Goal: Transaction & Acquisition: Register for event/course

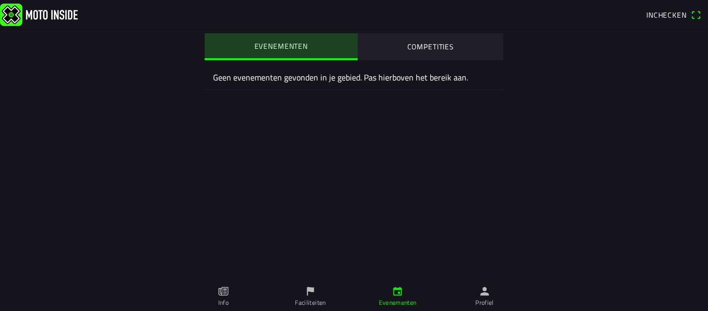
click at [279, 52] on button "EVENEMENTEN" at bounding box center [281, 45] width 153 height 25
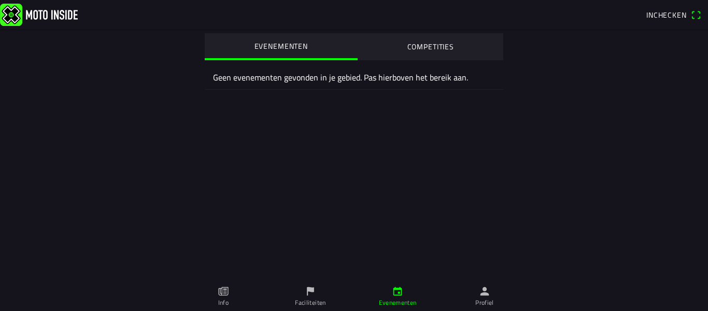
click at [226, 295] on icon "paper" at bounding box center [223, 291] width 10 height 9
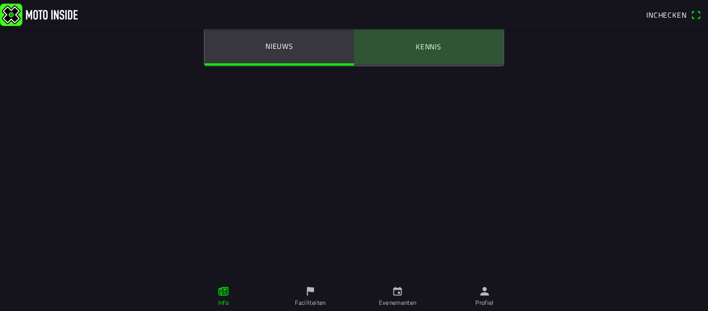
click at [427, 49] on ion-label "Kennis" at bounding box center [429, 46] width 26 height 11
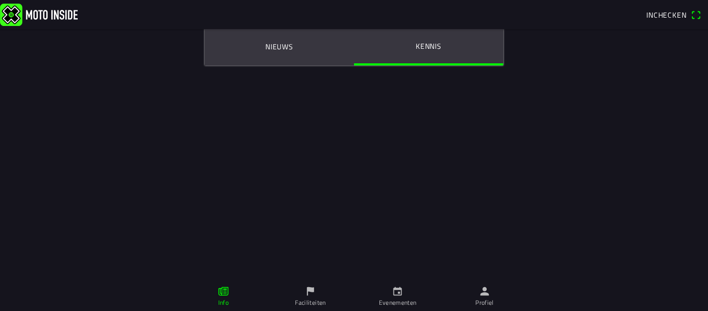
click at [63, 16] on img at bounding box center [39, 14] width 78 height 22
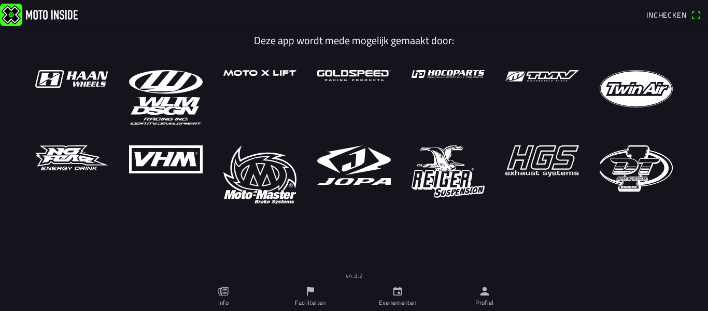
click at [10, 17] on img at bounding box center [39, 14] width 78 height 22
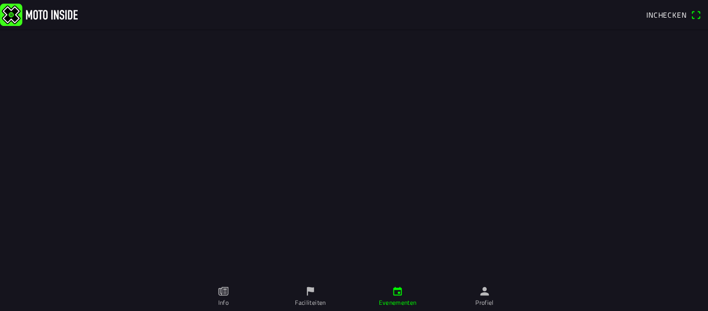
click at [662, 16] on span "Inchecken" at bounding box center [667, 14] width 40 height 11
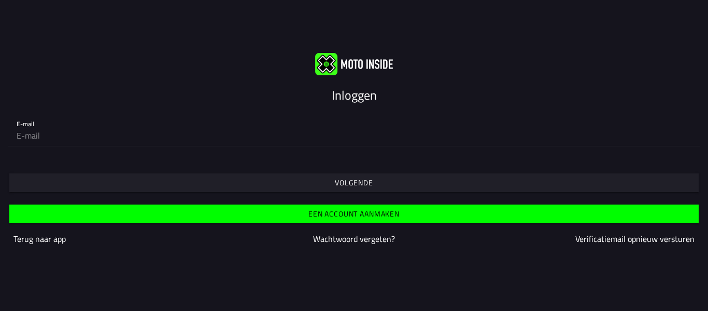
click at [0, 0] on slot "Een account aanmaken" at bounding box center [0, 0] width 0 height 0
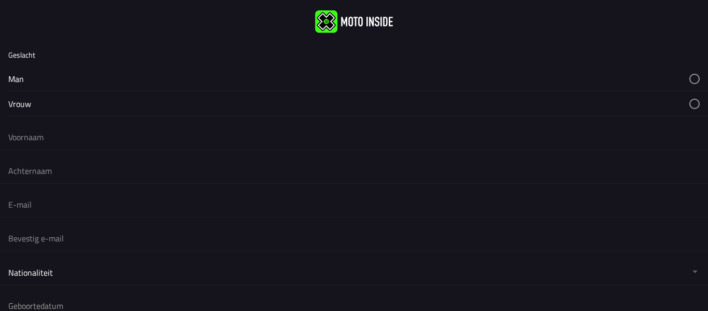
click at [15, 79] on button "button" at bounding box center [358, 78] width 700 height 24
click at [26, 106] on button "button" at bounding box center [358, 103] width 700 height 24
click at [46, 139] on input "text" at bounding box center [354, 136] width 692 height 23
type input "Irma"
type input "Stel"
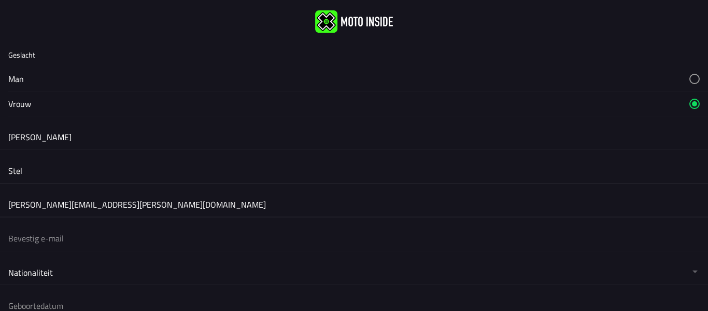
type input "irma.deboer@hotmail.com"
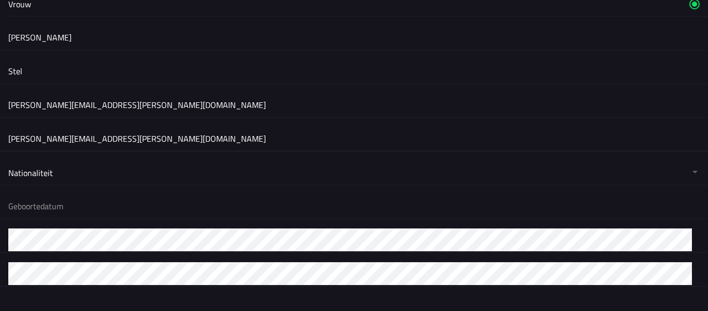
scroll to position [104, 0]
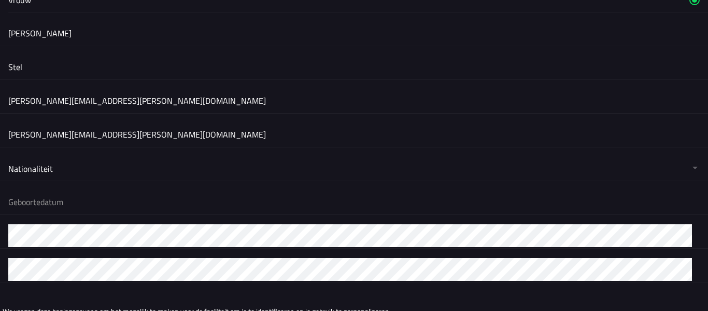
click at [55, 165] on button "button" at bounding box center [358, 168] width 700 height 25
click at [55, 165] on ion-backdrop at bounding box center [354, 155] width 708 height 311
click at [87, 173] on button "button" at bounding box center [358, 168] width 700 height 25
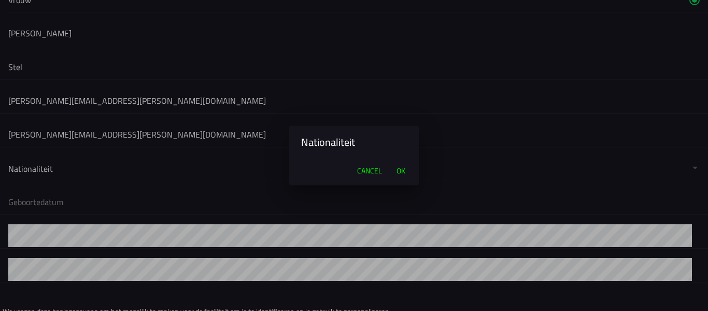
click at [402, 174] on span "OK" at bounding box center [401, 170] width 9 height 10
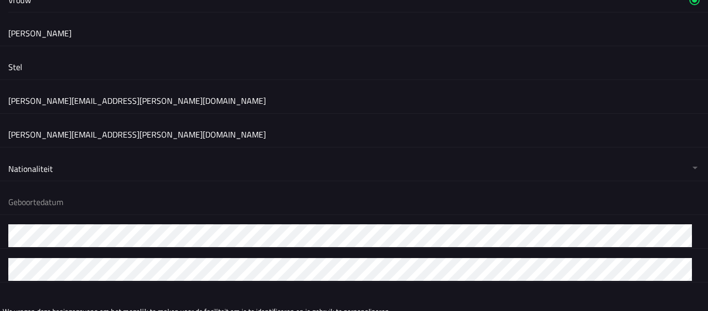
click at [104, 204] on button "button" at bounding box center [358, 201] width 700 height 25
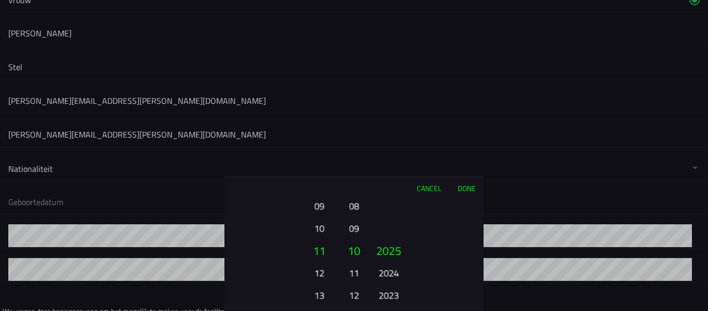
click at [469, 185] on button "Done" at bounding box center [467, 187] width 34 height 23
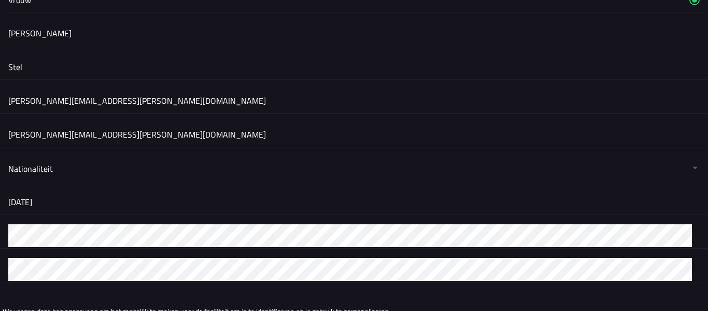
click at [59, 199] on button "button" at bounding box center [358, 201] width 700 height 25
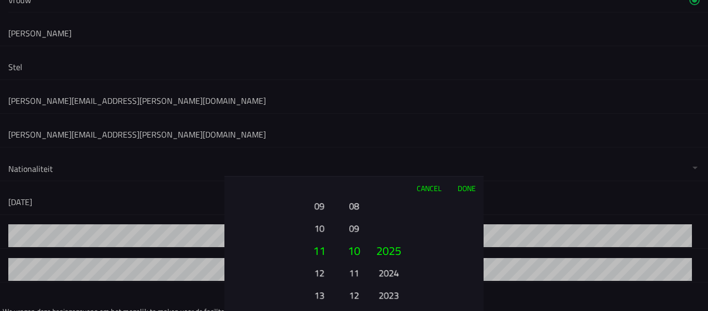
click at [378, 215] on ion-picker-column "2025 2024 2023 2022 2021 2020 2019 2018 2017 2016 2015 2014 2013 2012 2011 2010…" at bounding box center [425, 254] width 117 height 111
click at [421, 190] on button "Cancel" at bounding box center [429, 187] width 41 height 23
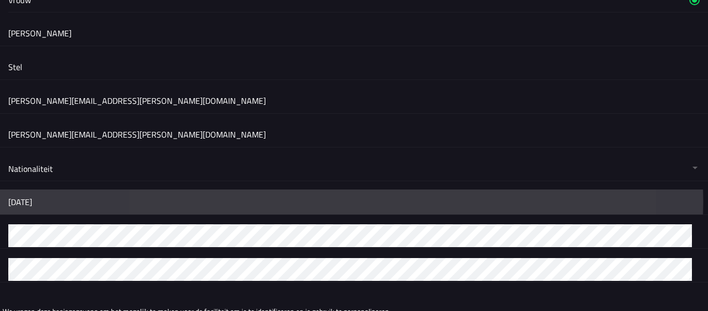
drag, startPoint x: 72, startPoint y: 202, endPoint x: 12, endPoint y: 197, distance: 59.9
click at [12, 197] on button "button" at bounding box center [358, 201] width 700 height 25
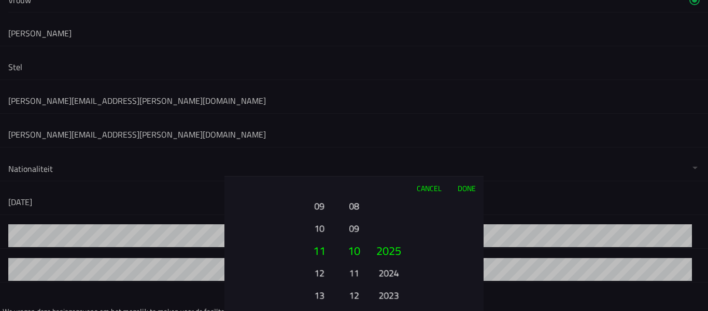
click at [315, 232] on button "10" at bounding box center [319, 228] width 29 height 18
drag, startPoint x: 317, startPoint y: 276, endPoint x: 315, endPoint y: 268, distance: 8.4
click at [315, 268] on button "11" at bounding box center [319, 272] width 29 height 18
drag, startPoint x: 318, startPoint y: 276, endPoint x: 313, endPoint y: 229, distance: 47.4
click at [313, 229] on button "12" at bounding box center [319, 225] width 29 height 18
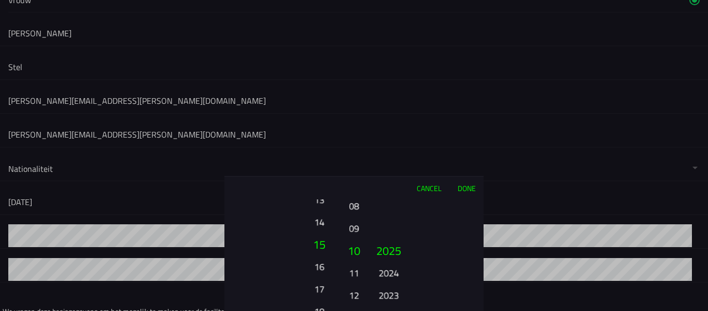
drag, startPoint x: 314, startPoint y: 254, endPoint x: 313, endPoint y: 226, distance: 28.6
click at [313, 226] on button "14" at bounding box center [319, 222] width 29 height 18
drag, startPoint x: 318, startPoint y: 278, endPoint x: 316, endPoint y: 232, distance: 46.2
click at [316, 232] on button "17" at bounding box center [319, 223] width 29 height 18
click at [315, 250] on button "20" at bounding box center [319, 250] width 35 height 22
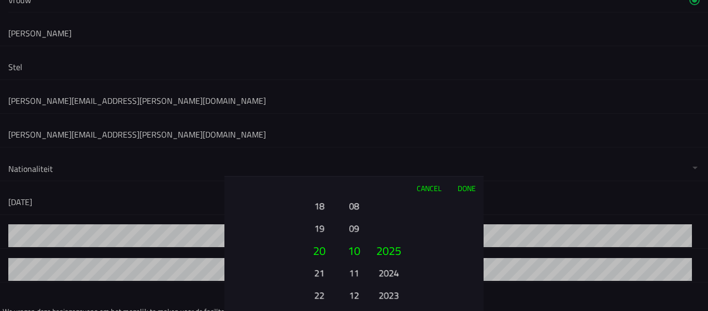
click at [353, 298] on button "12" at bounding box center [354, 295] width 15 height 18
click at [353, 272] on button "12" at bounding box center [354, 272] width 15 height 18
drag, startPoint x: 390, startPoint y: 270, endPoint x: 397, endPoint y: 198, distance: 72.4
click at [397, 218] on button "2024" at bounding box center [388, 227] width 29 height 18
drag, startPoint x: 394, startPoint y: 265, endPoint x: 392, endPoint y: 184, distance: 81.4
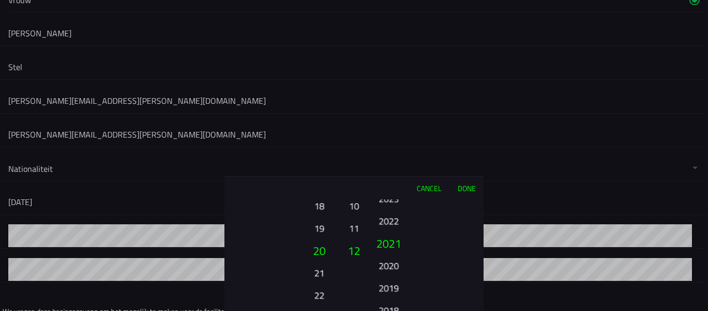
click at [392, 186] on div "Cancel Done 01 02 03 04 05 06 07 08 09 10 11 12 13 14 15 16 17 18 19 20 21 22 2…" at bounding box center [354, 243] width 259 height 135
drag, startPoint x: 385, startPoint y: 289, endPoint x: 386, endPoint y: 213, distance: 75.7
click at [386, 278] on button "2012" at bounding box center [388, 287] width 29 height 18
drag, startPoint x: 388, startPoint y: 280, endPoint x: 383, endPoint y: 211, distance: 69.2
click at [383, 229] on ion-picker-column "2025 2024 2023 2022 2021 2020 2019 2018 2017 2016 2015 2014 2013 2012 2011 2010…" at bounding box center [425, 254] width 117 height 111
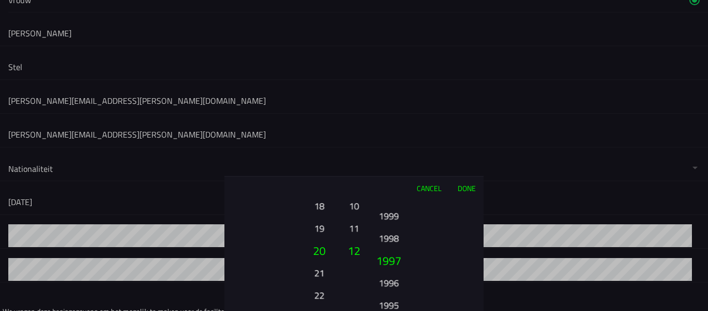
drag, startPoint x: 388, startPoint y: 283, endPoint x: 385, endPoint y: 221, distance: 61.8
click at [385, 229] on button "1998" at bounding box center [388, 238] width 29 height 18
drag, startPoint x: 387, startPoint y: 282, endPoint x: 388, endPoint y: 241, distance: 40.5
click at [388, 241] on ion-picker-column "2025 2024 2023 2022 2021 2020 2019 2018 2017 2016 2015 2014 2013 2012 2011 2010…" at bounding box center [425, 254] width 117 height 111
drag, startPoint x: 395, startPoint y: 282, endPoint x: 387, endPoint y: 218, distance: 64.3
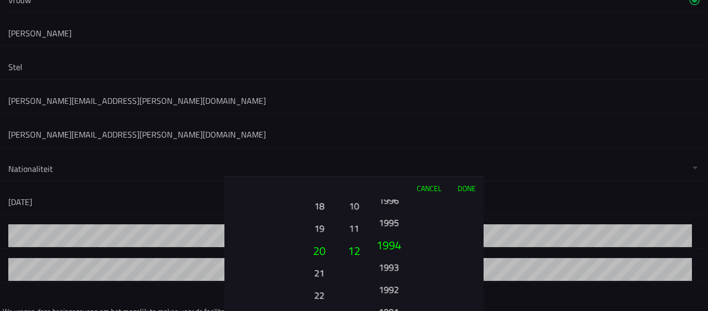
click at [387, 220] on ion-picker-column "2025 2024 2023 2022 2021 2020 2019 2018 2017 2016 2015 2014 2013 2012 2011 2010…" at bounding box center [425, 254] width 117 height 111
drag, startPoint x: 387, startPoint y: 283, endPoint x: 380, endPoint y: 218, distance: 65.3
click at [380, 274] on button "1988" at bounding box center [388, 283] width 29 height 18
drag, startPoint x: 386, startPoint y: 264, endPoint x: 390, endPoint y: 234, distance: 30.4
click at [389, 239] on button "1982" at bounding box center [388, 250] width 35 height 22
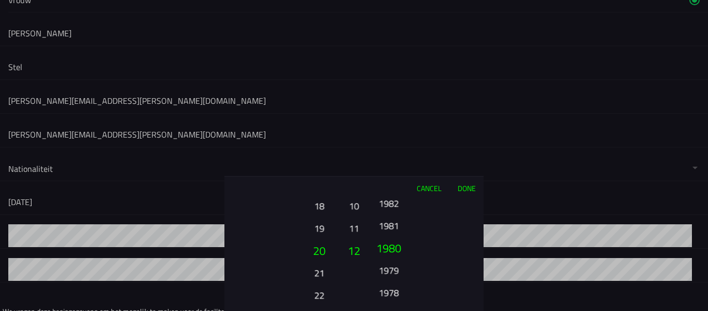
drag, startPoint x: 392, startPoint y: 285, endPoint x: 383, endPoint y: 234, distance: 51.1
click at [384, 237] on ion-picker-column "2025 2024 2023 2022 2021 2020 2019 2018 2017 2016 2015 2014 2013 2012 2011 2010…" at bounding box center [425, 254] width 117 height 111
drag, startPoint x: 388, startPoint y: 288, endPoint x: 395, endPoint y: 221, distance: 67.2
click at [394, 226] on button "1973" at bounding box center [388, 231] width 29 height 18
drag, startPoint x: 379, startPoint y: 251, endPoint x: 384, endPoint y: 199, distance: 52.6
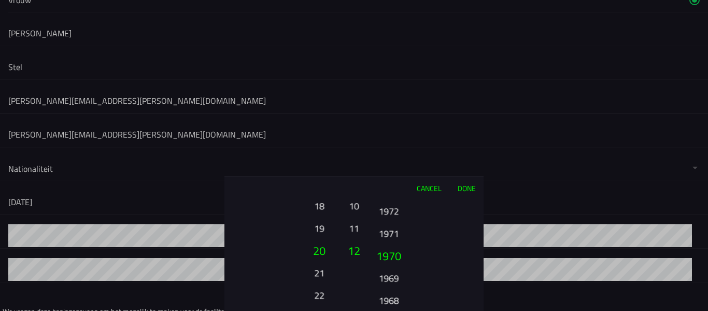
click at [384, 202] on button "1972" at bounding box center [388, 211] width 29 height 18
click at [387, 296] on button "1967" at bounding box center [388, 295] width 29 height 18
click at [461, 190] on button "Done" at bounding box center [467, 187] width 34 height 23
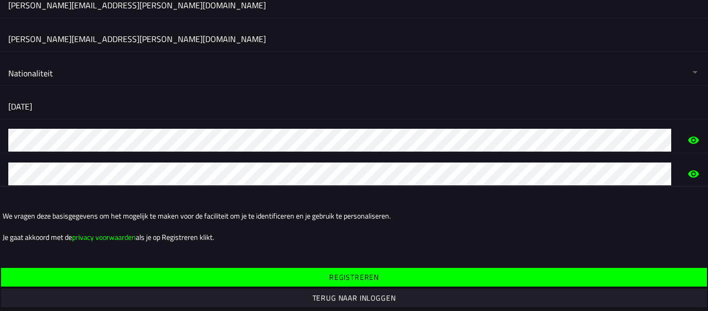
scroll to position [207, 0]
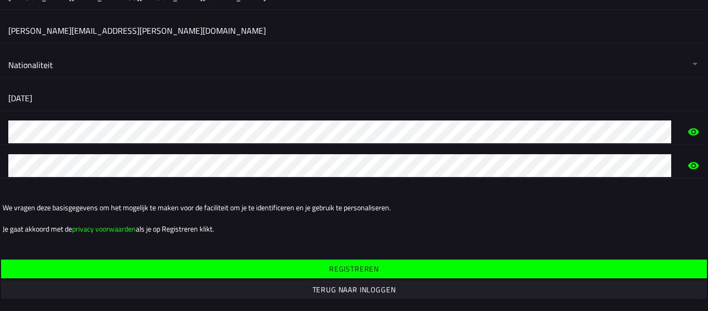
click at [0, 0] on slot "Registreren" at bounding box center [0, 0] width 0 height 0
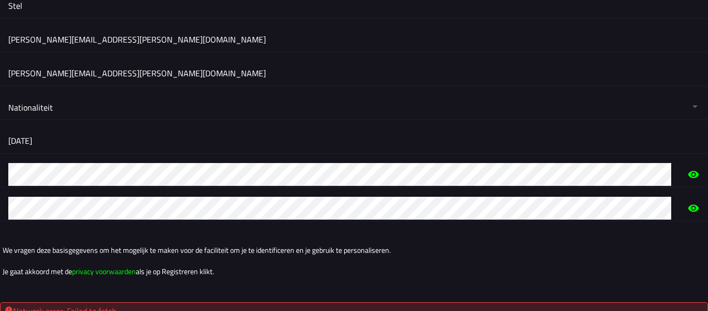
scroll to position [234, 0]
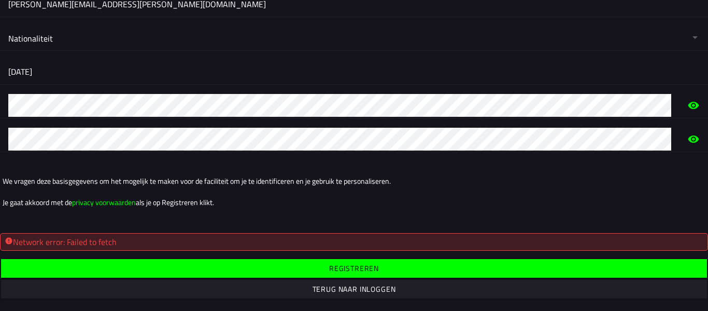
click at [0, 0] on slot "Registreren" at bounding box center [0, 0] width 0 height 0
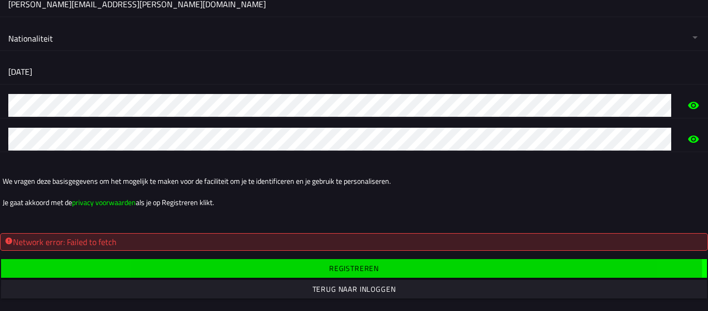
scroll to position [208, 0]
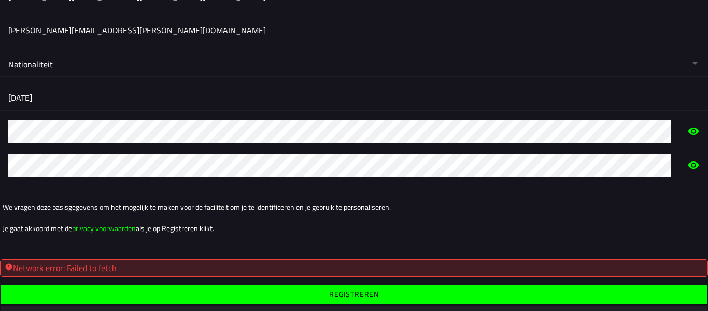
click at [0, 0] on slot "privacy voorwaarden" at bounding box center [0, 0] width 0 height 0
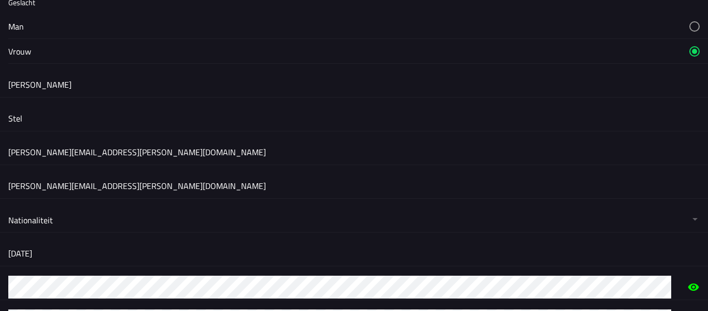
scroll to position [0, 0]
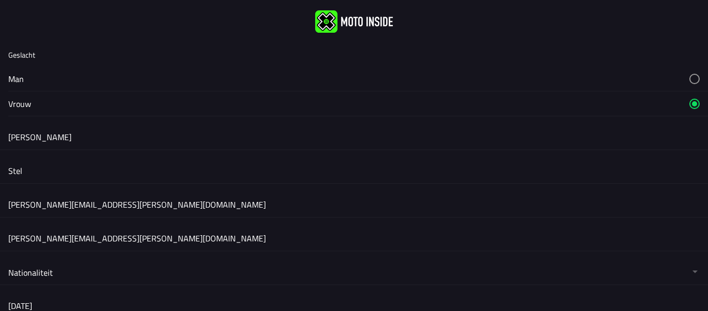
click at [337, 23] on img at bounding box center [354, 21] width 78 height 22
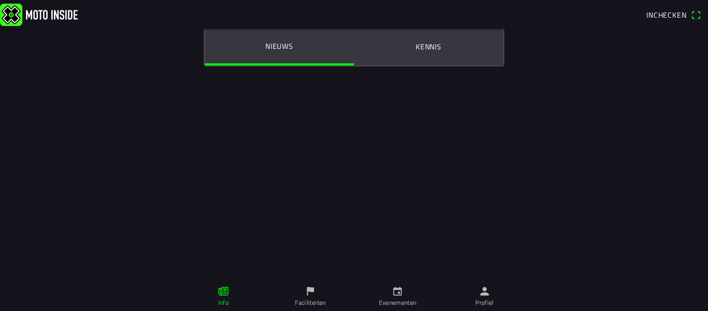
click at [395, 293] on icon "calendar" at bounding box center [397, 290] width 11 height 11
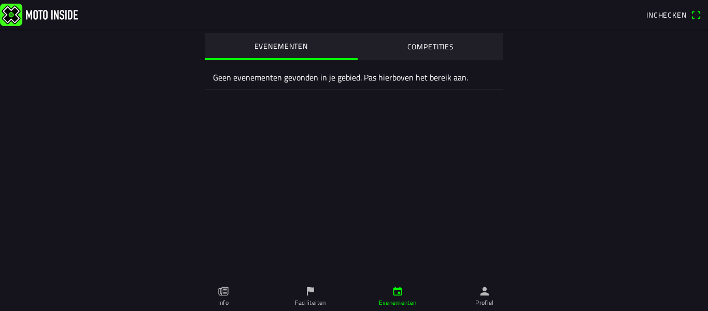
click at [395, 293] on icon "calendar" at bounding box center [397, 290] width 11 height 11
click at [485, 295] on icon "person" at bounding box center [485, 291] width 9 height 9
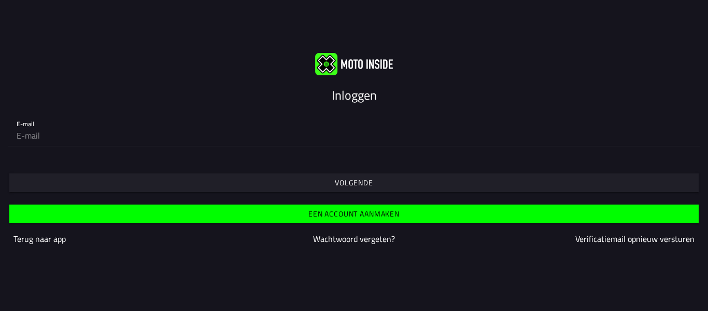
click at [0, 0] on slot "Een account aanmaken" at bounding box center [0, 0] width 0 height 0
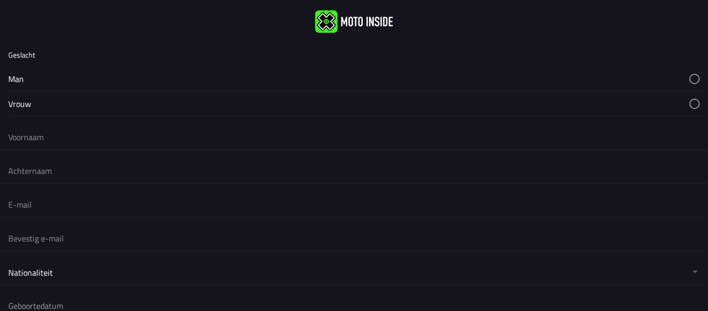
click at [34, 79] on button "button" at bounding box center [358, 78] width 700 height 24
click at [32, 103] on button "button" at bounding box center [358, 103] width 700 height 24
click at [31, 135] on input "text" at bounding box center [354, 136] width 692 height 23
type input "Irma"
type input "Stel"
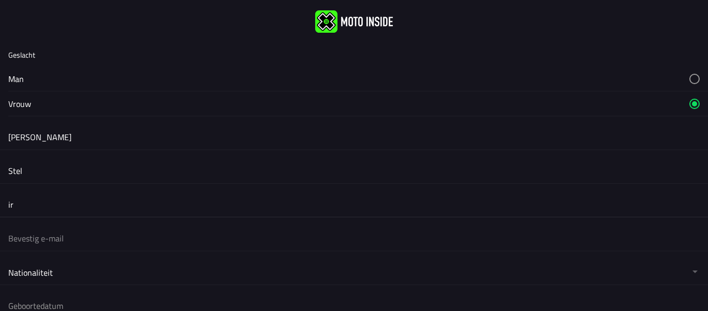
type input "irma.deboer@hotmail.com"
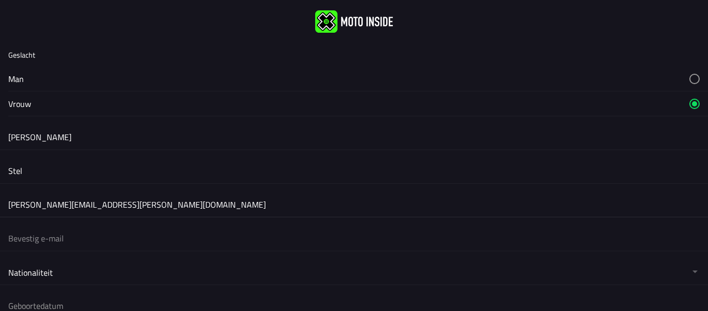
type input "irma.deboer@hotmail.com"
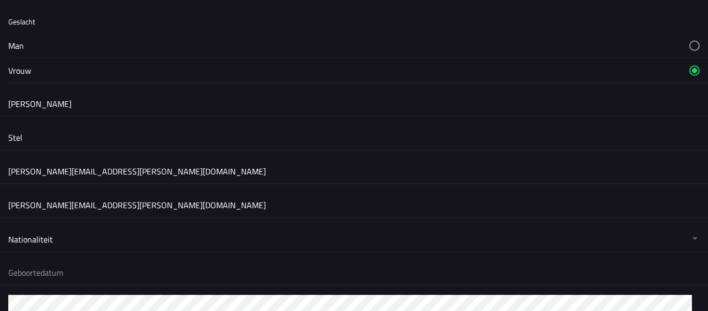
scroll to position [52, 0]
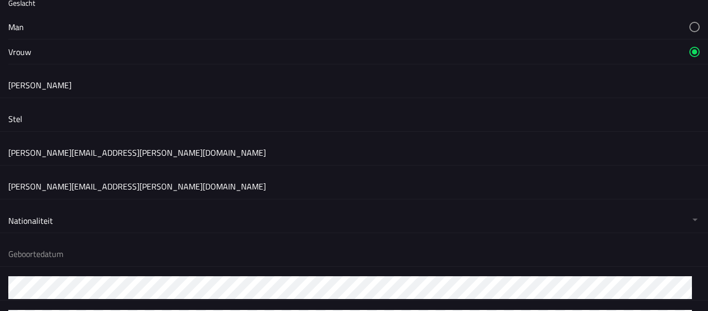
click at [66, 231] on button "button" at bounding box center [358, 219] width 700 height 25
click at [32, 259] on button "button" at bounding box center [358, 253] width 700 height 25
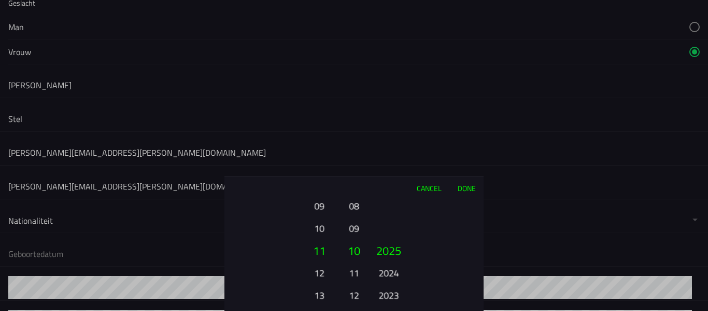
click at [323, 265] on button "12" at bounding box center [319, 272] width 29 height 18
click at [466, 182] on button "Done" at bounding box center [467, 187] width 34 height 23
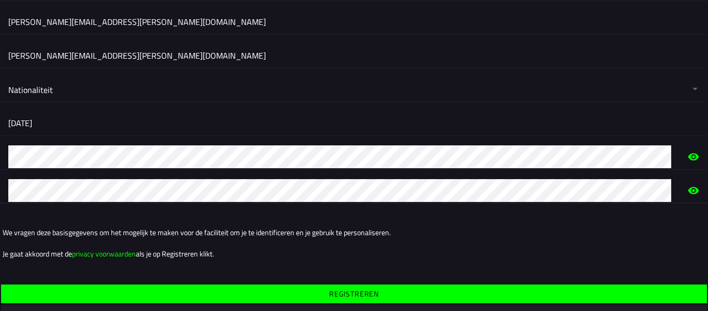
scroll to position [208, 0]
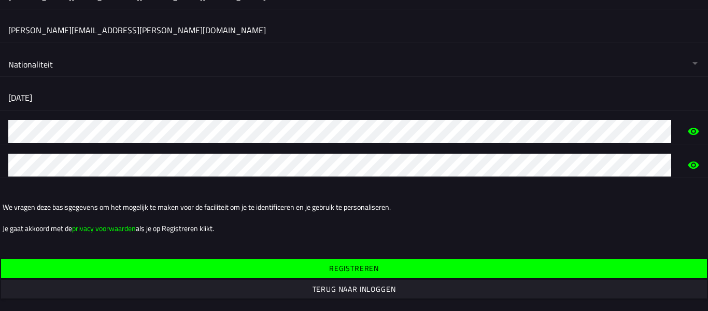
click at [340, 259] on span "Registreren" at bounding box center [354, 268] width 690 height 19
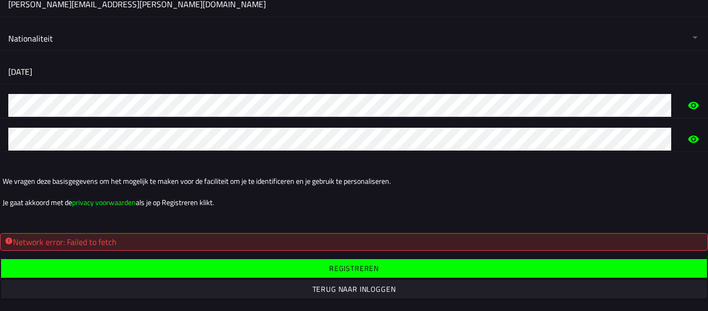
click at [0, 0] on slot "Registreren" at bounding box center [0, 0] width 0 height 0
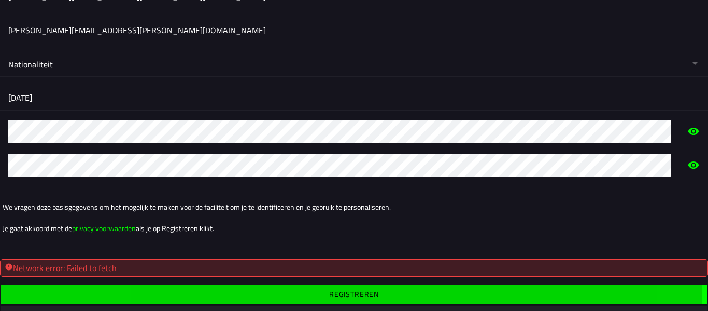
click at [344, 272] on div "Network error: Failed to fetch" at bounding box center [354, 268] width 708 height 18
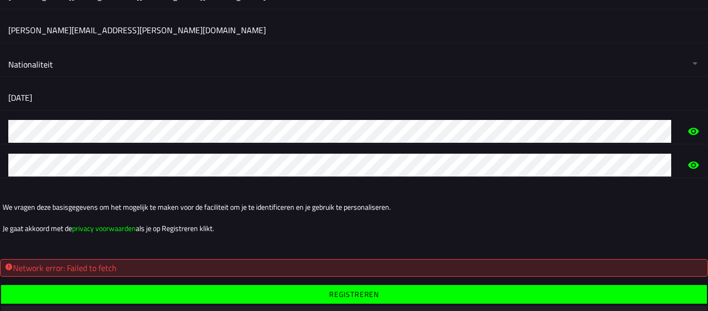
click at [344, 272] on div "Network error: Failed to fetch" at bounding box center [354, 268] width 708 height 18
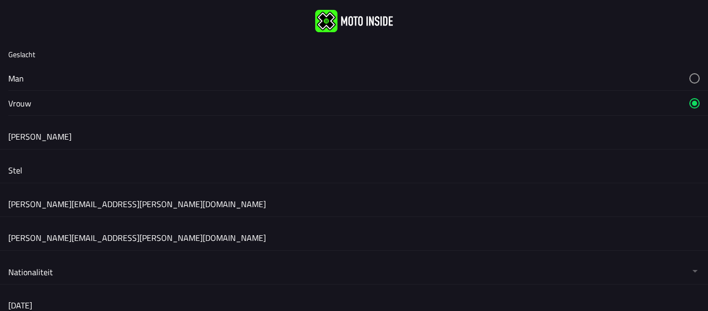
scroll to position [0, 0]
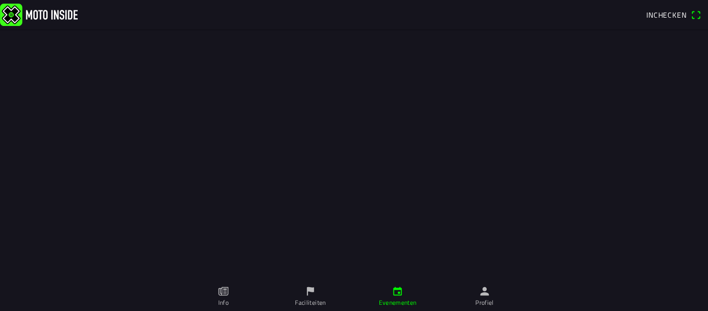
click at [223, 292] on icon "paper" at bounding box center [223, 290] width 11 height 11
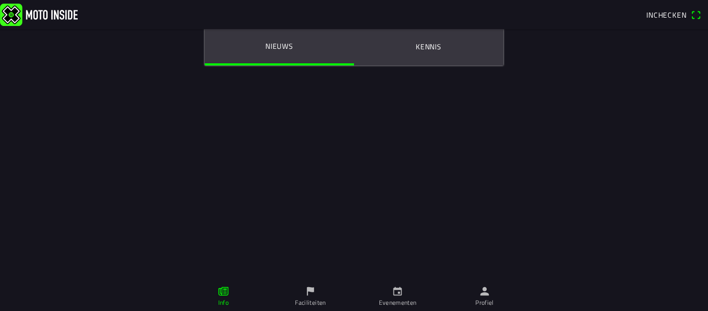
click at [302, 296] on link "Faciliteiten" at bounding box center [310, 296] width 87 height 29
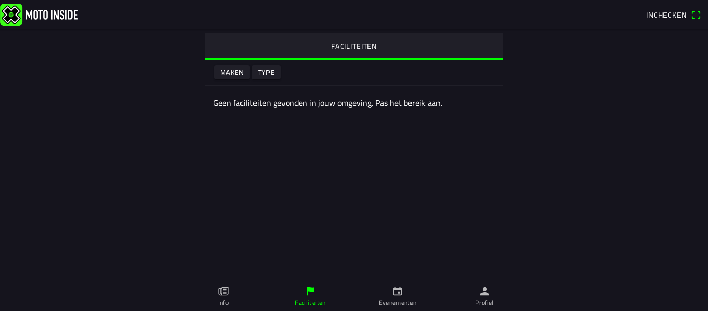
click at [390, 292] on link "Evenementen" at bounding box center [397, 296] width 87 height 29
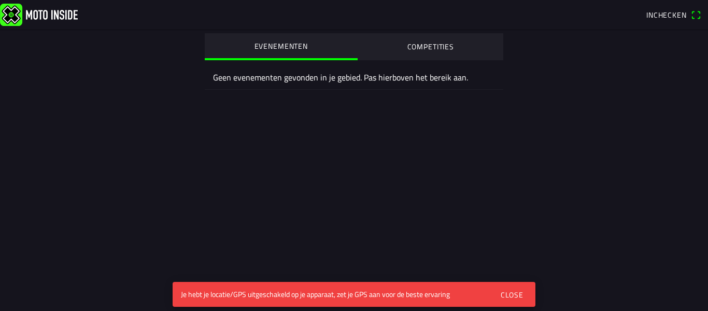
click at [515, 293] on div "Close" at bounding box center [512, 294] width 23 height 11
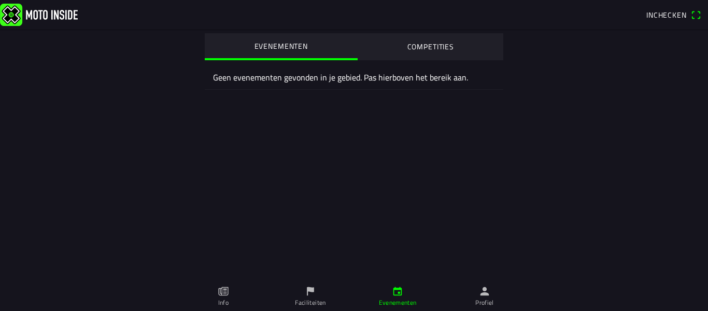
click at [0, 0] on slot "COMPETITIES" at bounding box center [0, 0] width 0 height 0
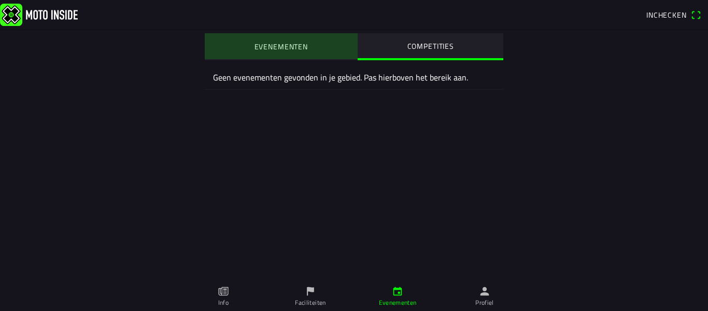
click at [0, 0] on slot "EVENEMENTEN" at bounding box center [0, 0] width 0 height 0
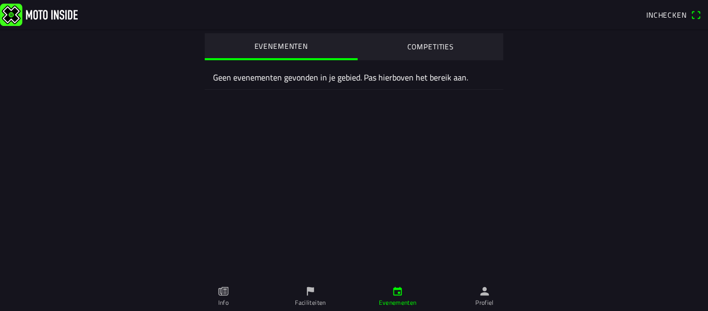
click at [667, 13] on span "Inchecken" at bounding box center [667, 14] width 40 height 11
